Goal: Task Accomplishment & Management: Use online tool/utility

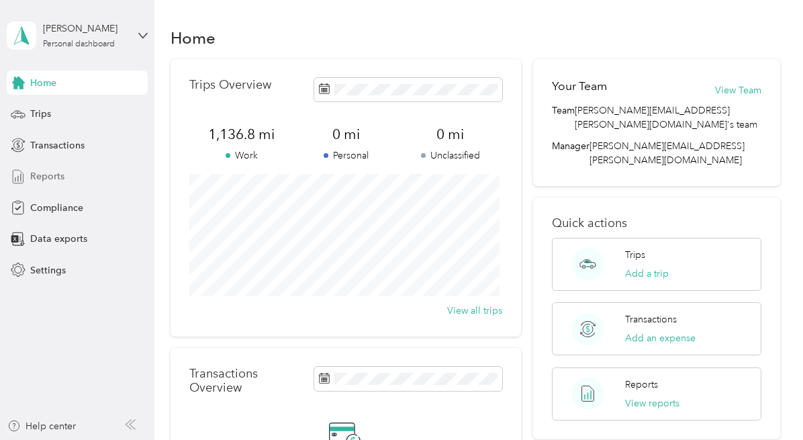
click at [42, 174] on span "Reports" at bounding box center [47, 176] width 34 height 14
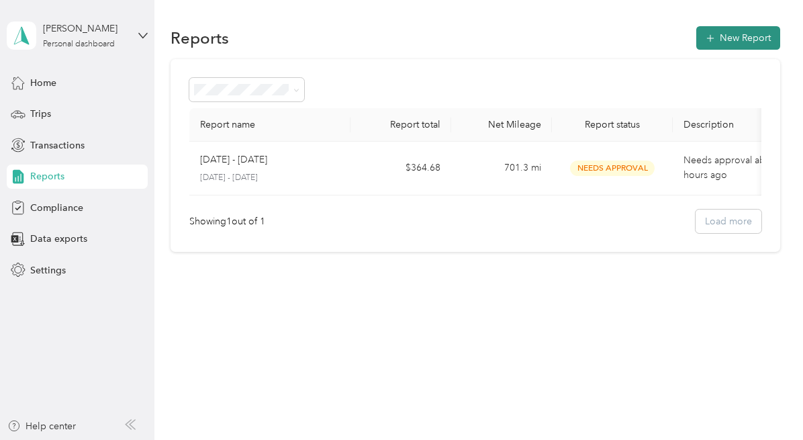
click at [748, 39] on button "New Report" at bounding box center [738, 37] width 84 height 23
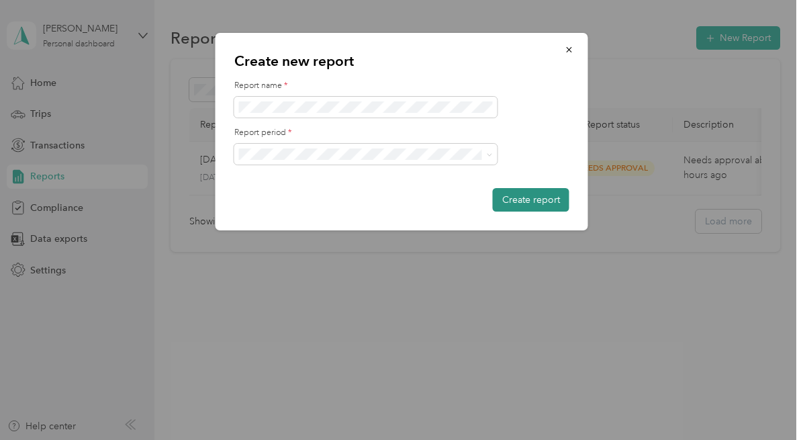
click at [525, 193] on button "Create report" at bounding box center [531, 199] width 77 height 23
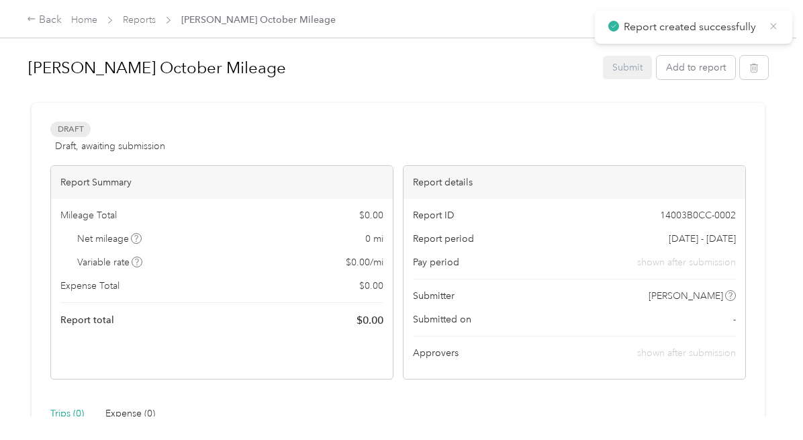
click at [768, 25] on icon at bounding box center [773, 26] width 11 height 12
click at [680, 61] on button "Add to report" at bounding box center [695, 67] width 79 height 23
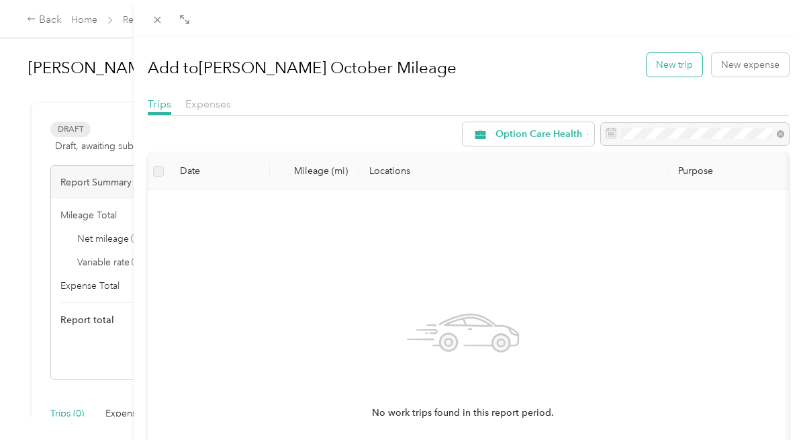
click at [656, 64] on button "New trip" at bounding box center [674, 64] width 56 height 23
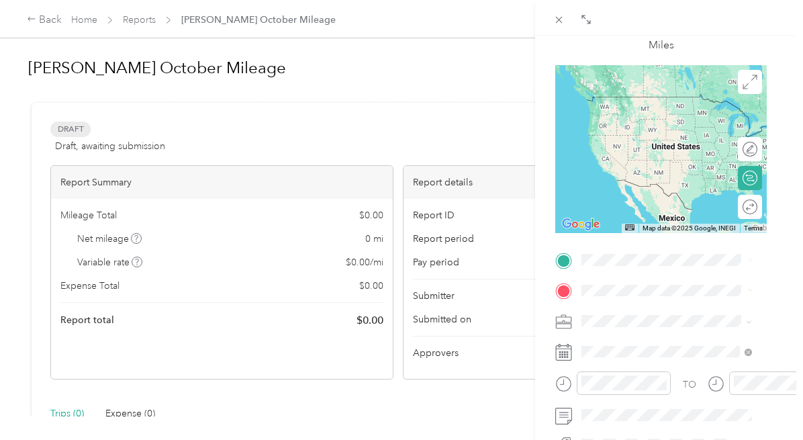
scroll to position [104, 8]
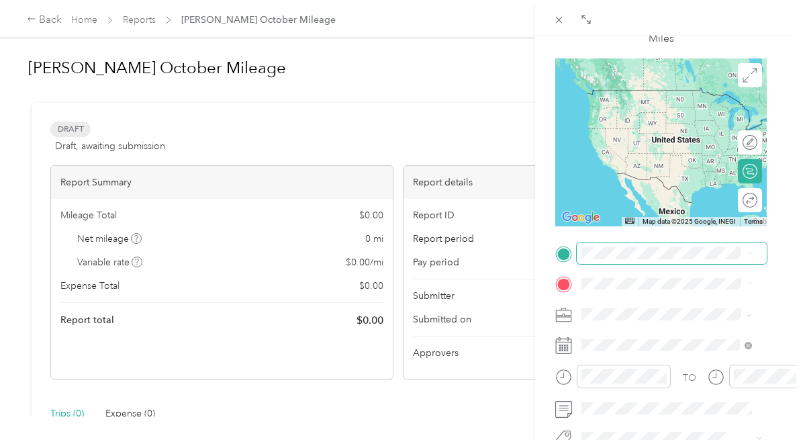
click at [604, 259] on span at bounding box center [671, 252] width 190 height 21
click at [650, 246] on span at bounding box center [671, 252] width 190 height 21
click at [627, 103] on span "[STREET_ADDRESS][US_STATE]" at bounding box center [674, 108] width 134 height 11
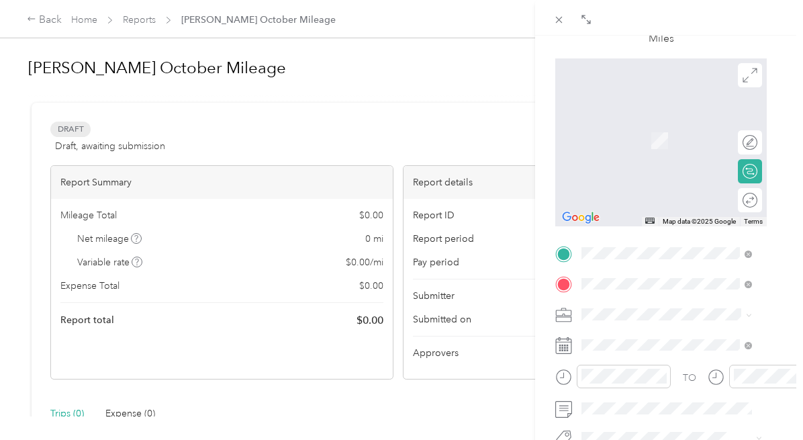
click at [656, 146] on span "[STREET_ADDRESS][US_STATE]" at bounding box center [674, 139] width 134 height 11
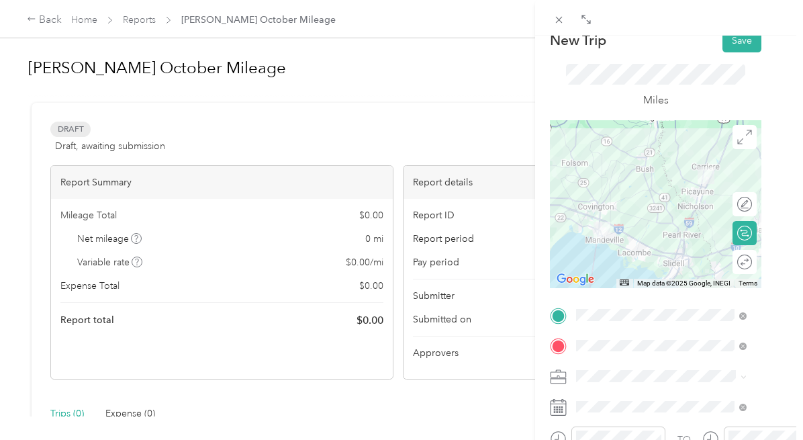
scroll to position [0, 13]
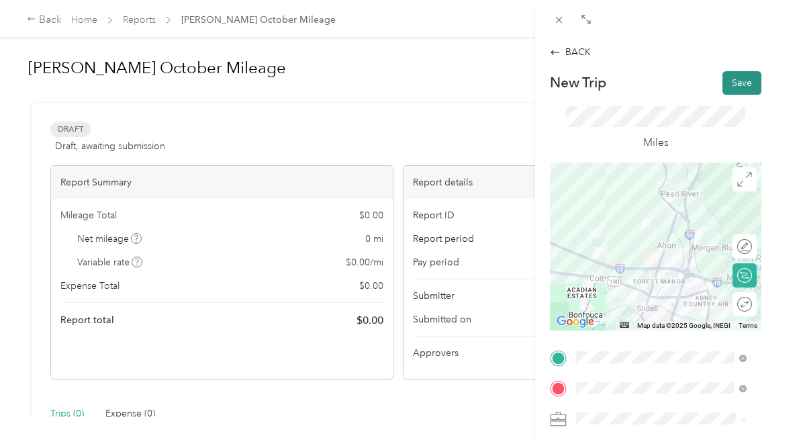
click at [729, 88] on button "Save" at bounding box center [741, 82] width 39 height 23
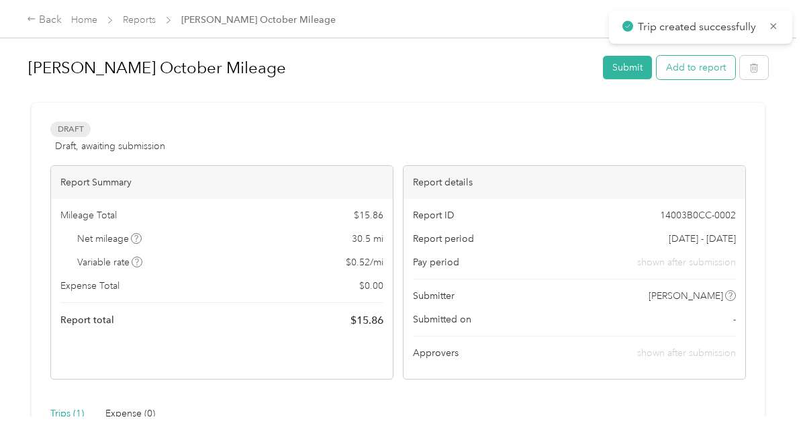
click at [695, 64] on button "Add to report" at bounding box center [695, 67] width 79 height 23
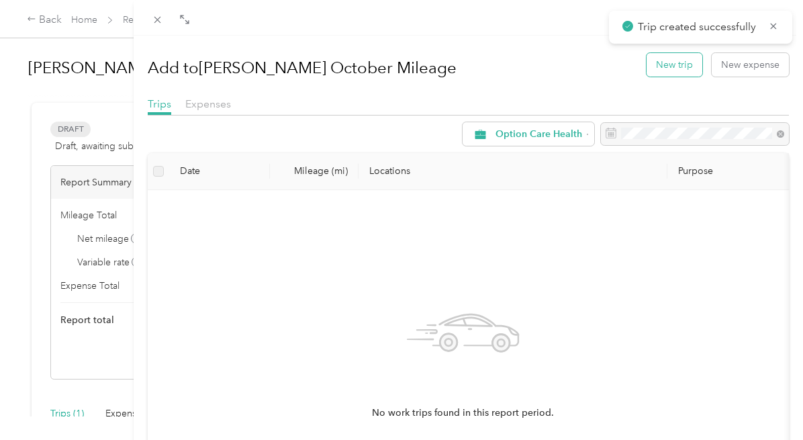
click at [668, 62] on button "New trip" at bounding box center [674, 64] width 56 height 23
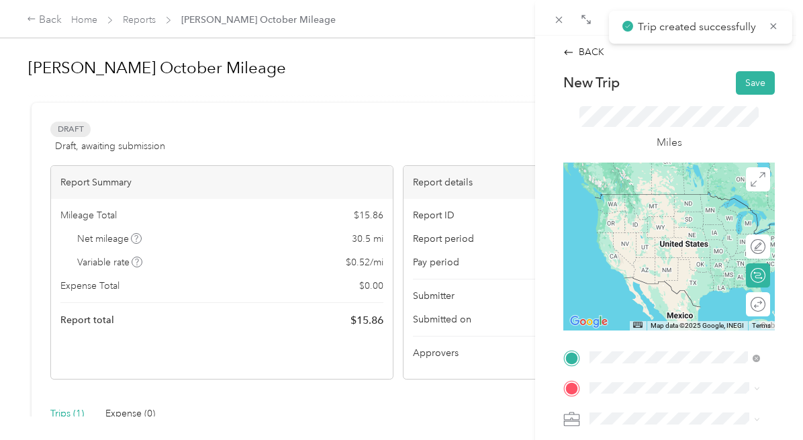
click at [658, 219] on span "[STREET_ADDRESS][US_STATE]" at bounding box center [682, 213] width 134 height 11
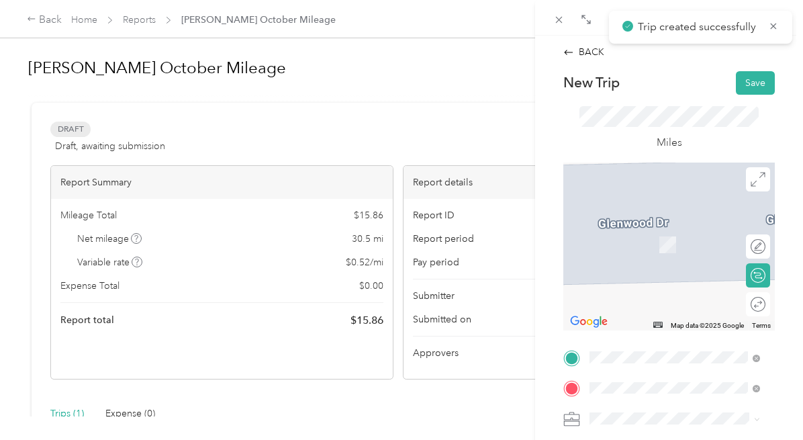
click at [648, 246] on span "[STREET_ADDRESS][US_STATE]" at bounding box center [682, 243] width 134 height 11
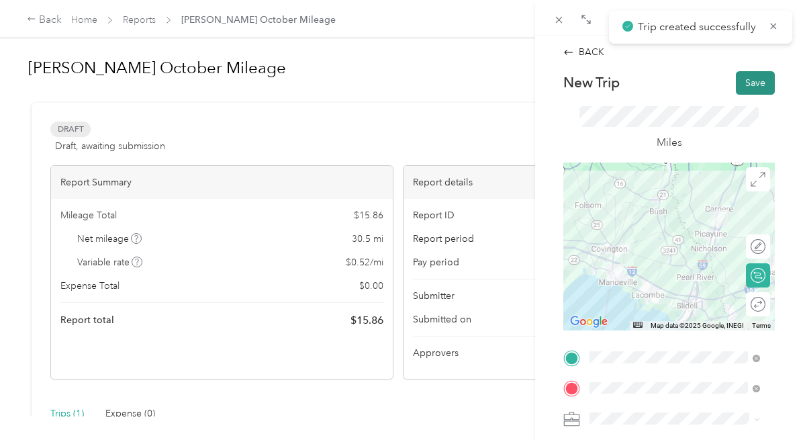
click at [747, 83] on button "Save" at bounding box center [755, 82] width 39 height 23
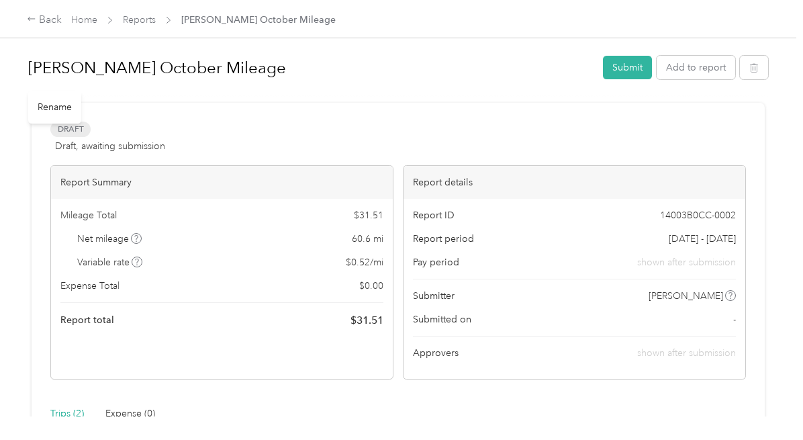
click at [500, 52] on h1 "[PERSON_NAME] October Mileage" at bounding box center [310, 68] width 565 height 32
